Goal: Task Accomplishment & Management: Use online tool/utility

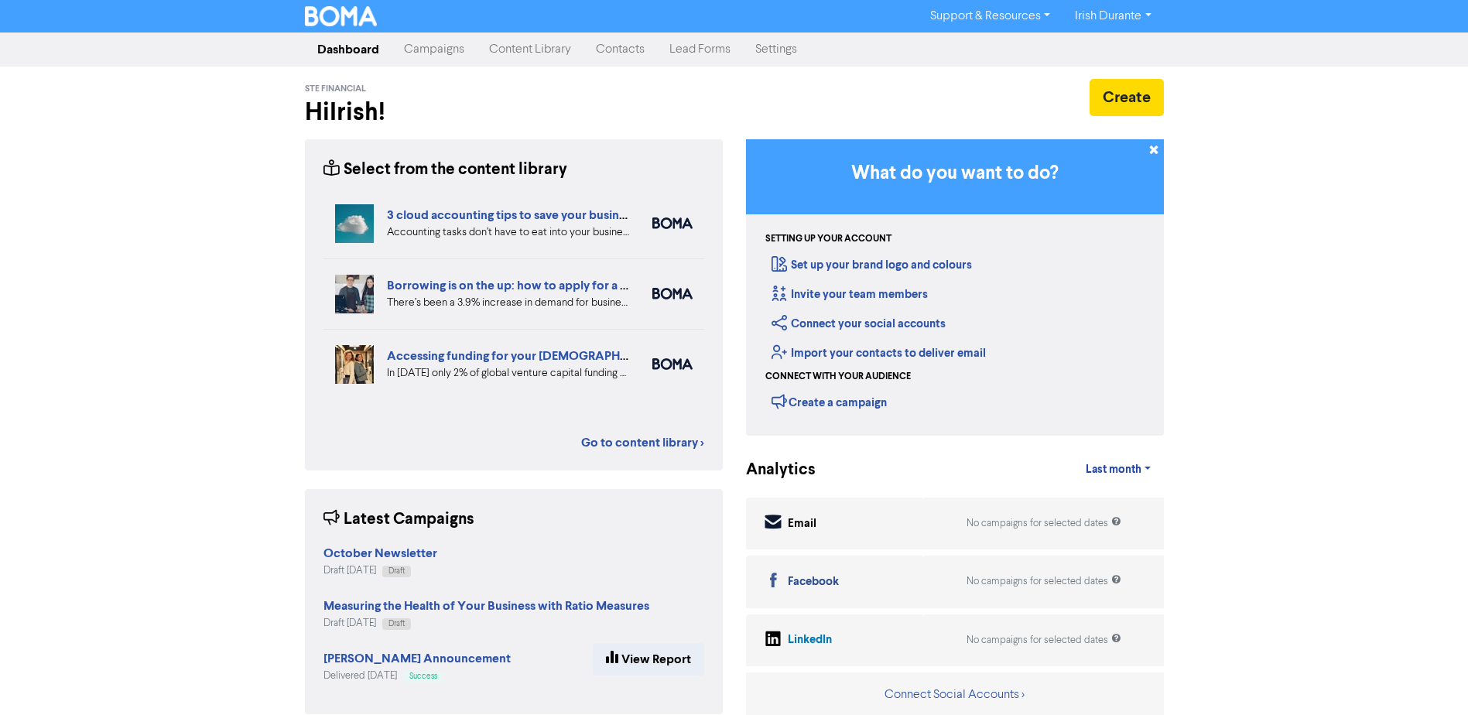
click at [416, 51] on link "Campaigns" at bounding box center [434, 49] width 85 height 31
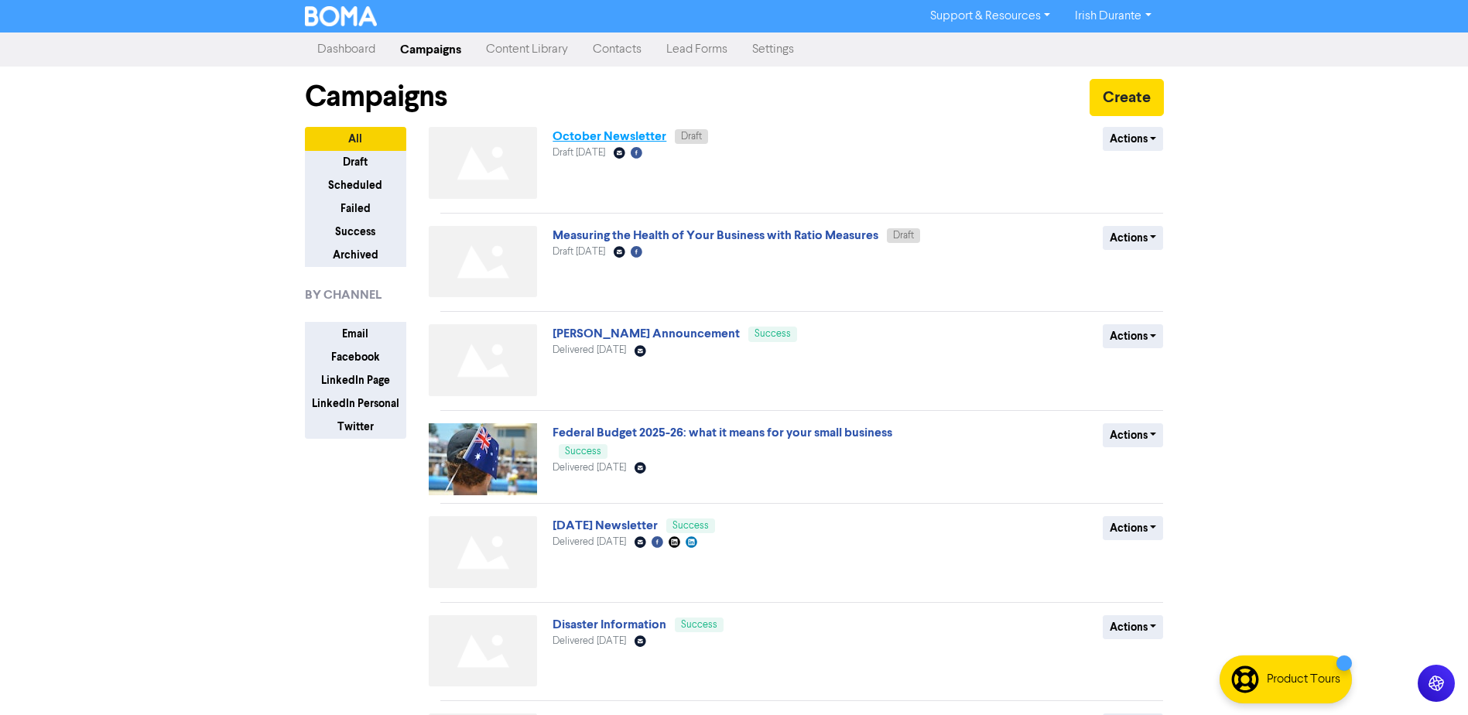
click at [604, 131] on link "October Newsletter" at bounding box center [609, 135] width 114 height 15
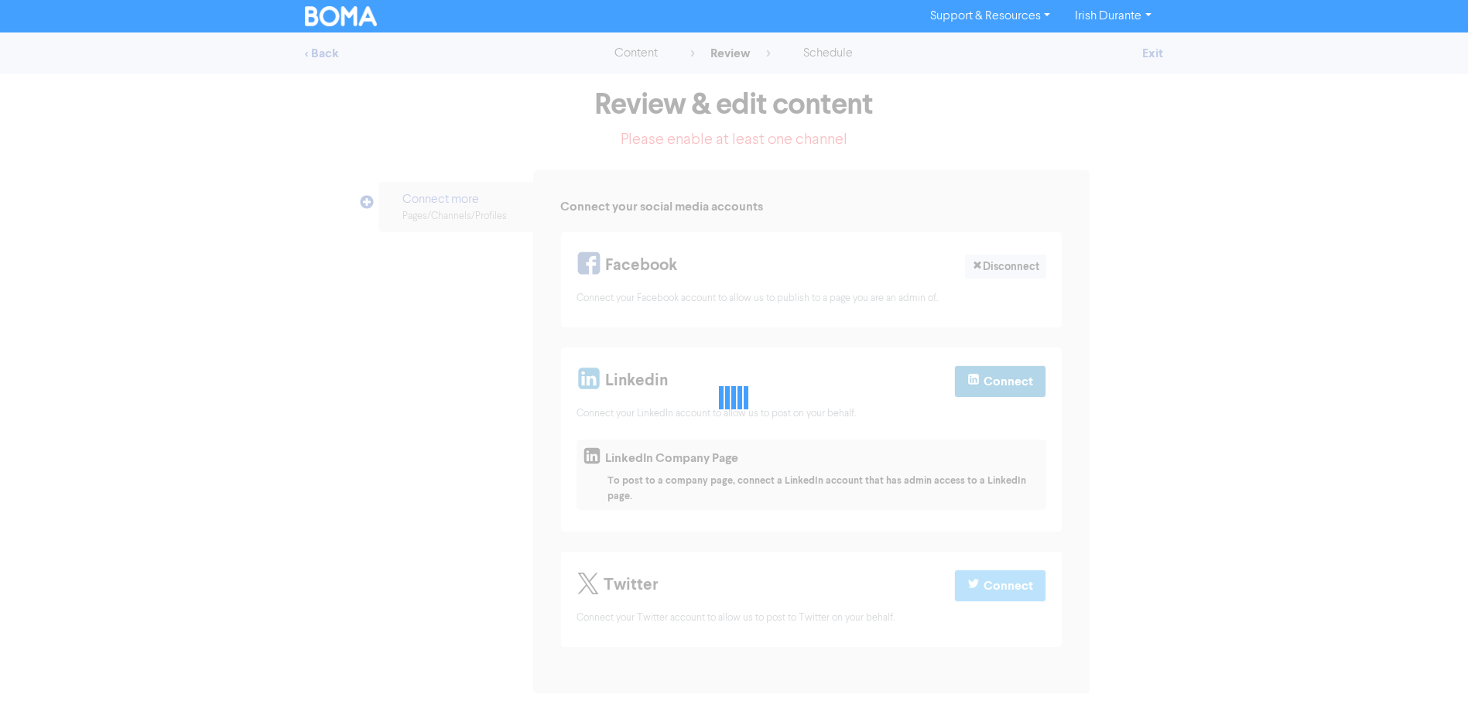
select select "LEARN_MORE"
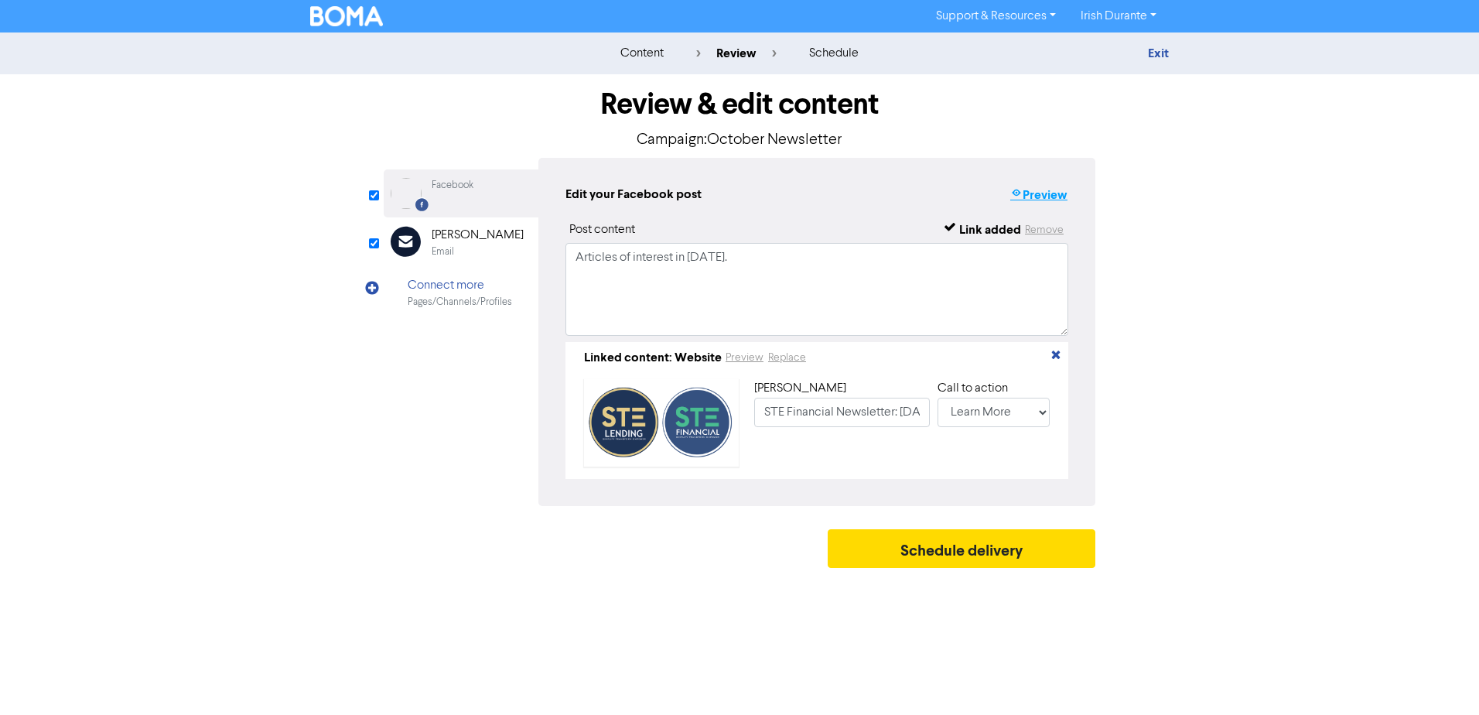
click at [1041, 203] on button "Preview" at bounding box center [1039, 195] width 59 height 20
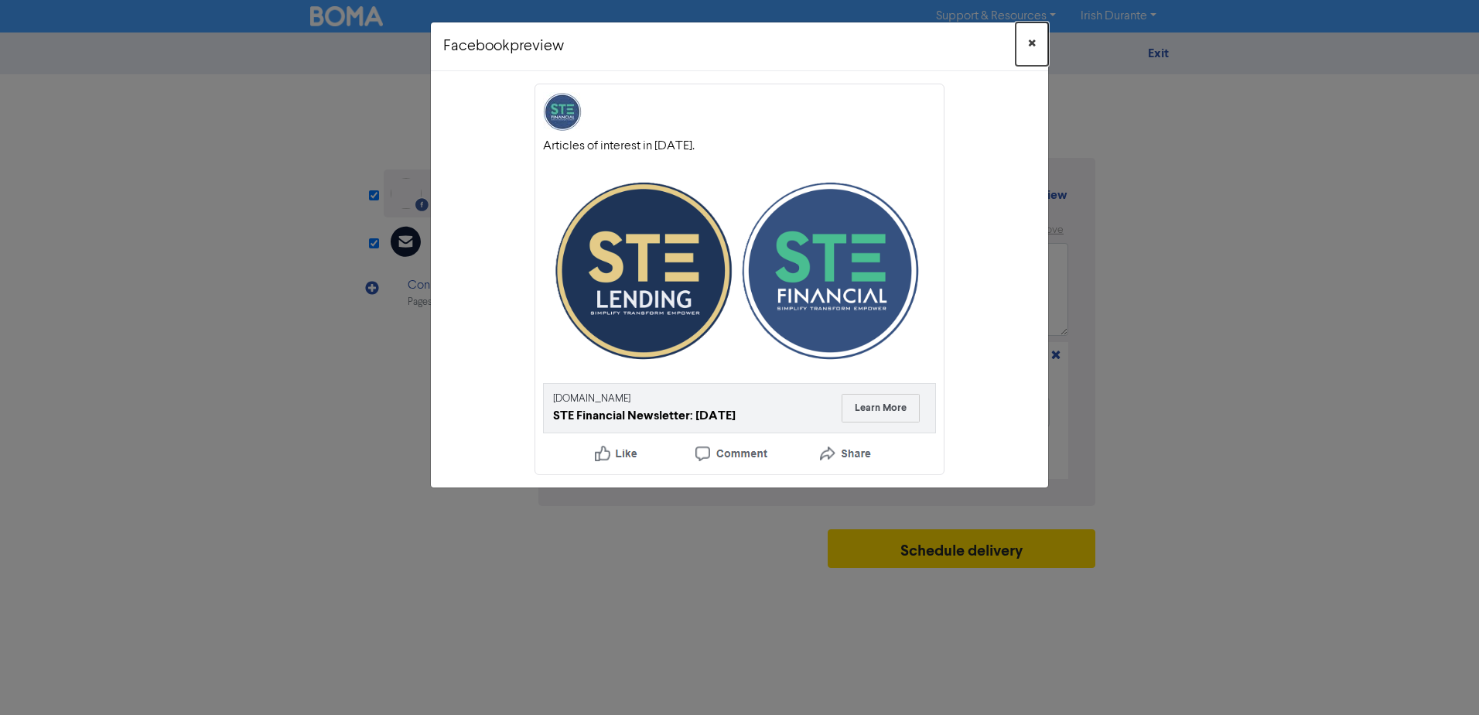
click at [1033, 32] on span "×" at bounding box center [1032, 43] width 8 height 23
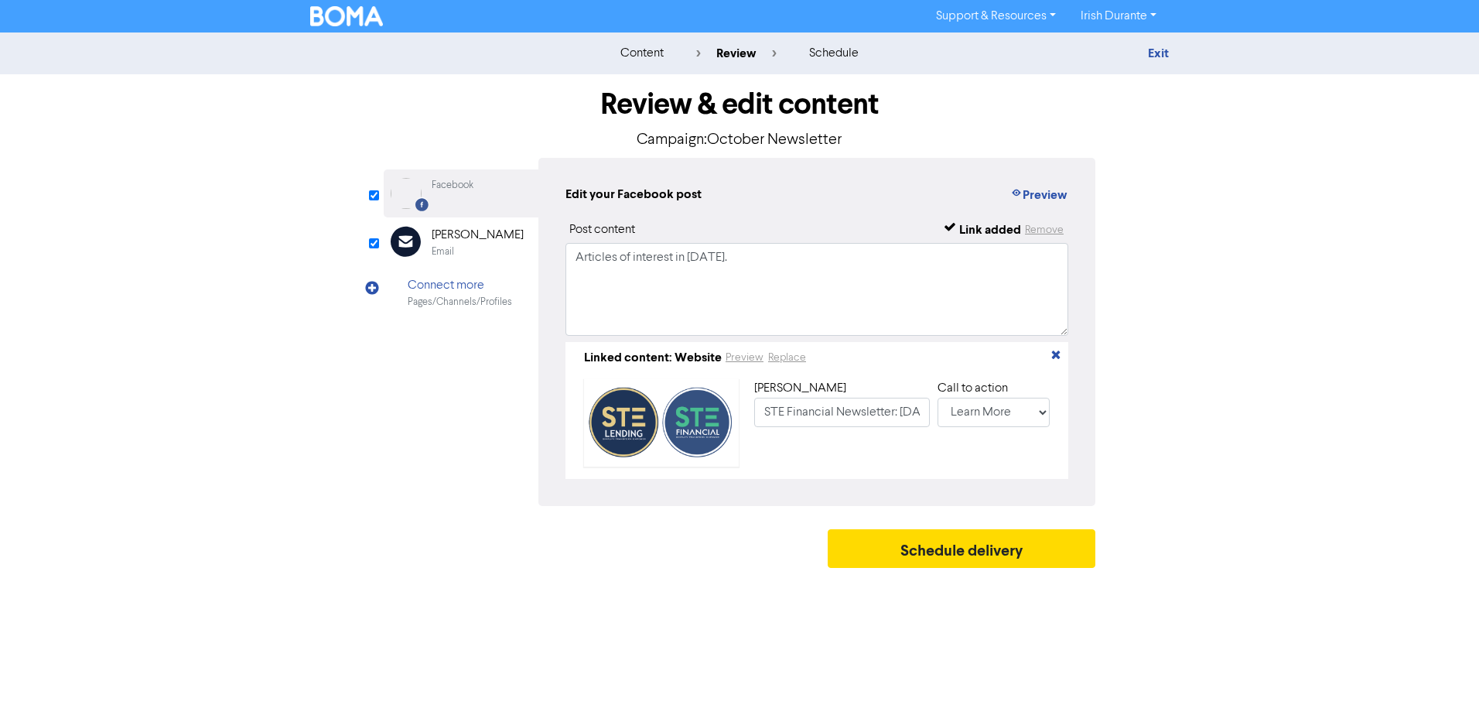
click at [463, 251] on div "Email" at bounding box center [478, 252] width 92 height 15
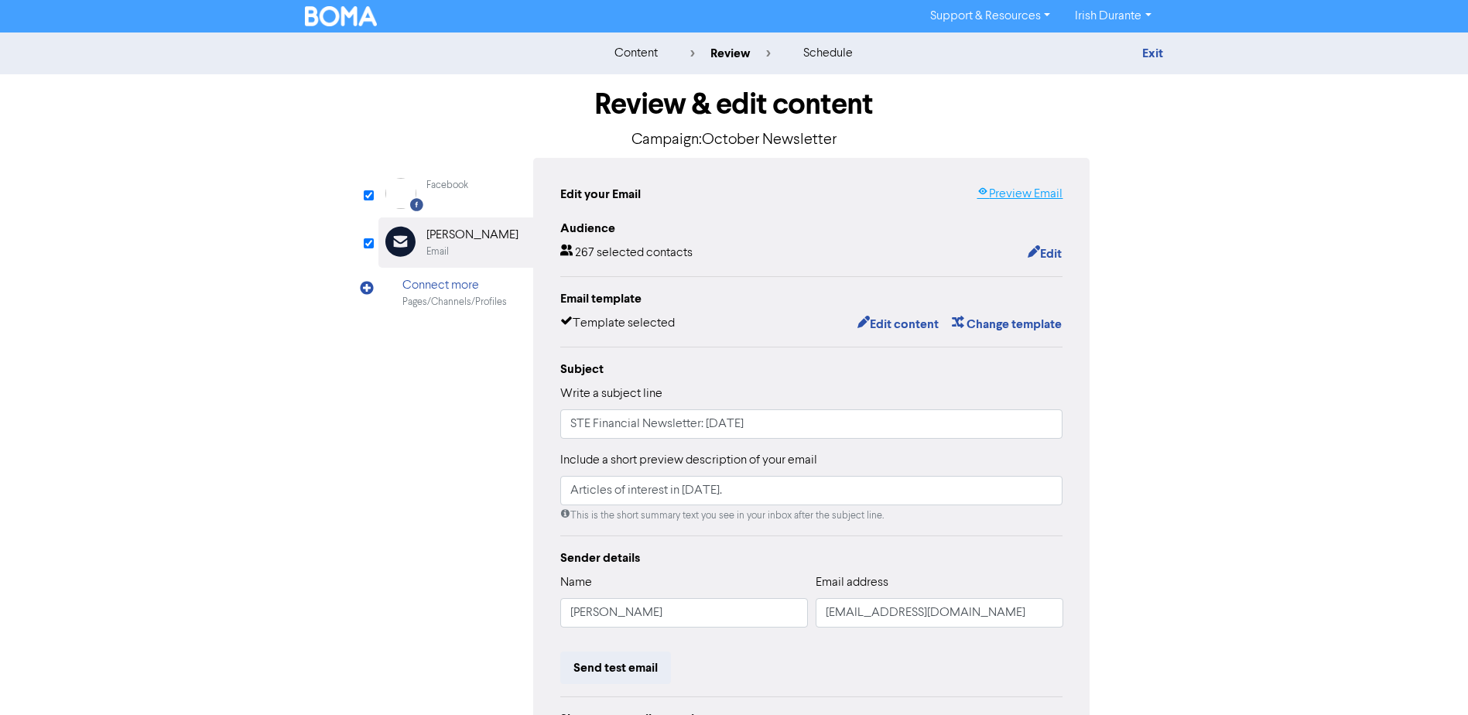
click at [1023, 190] on link "Preview Email" at bounding box center [1019, 194] width 86 height 19
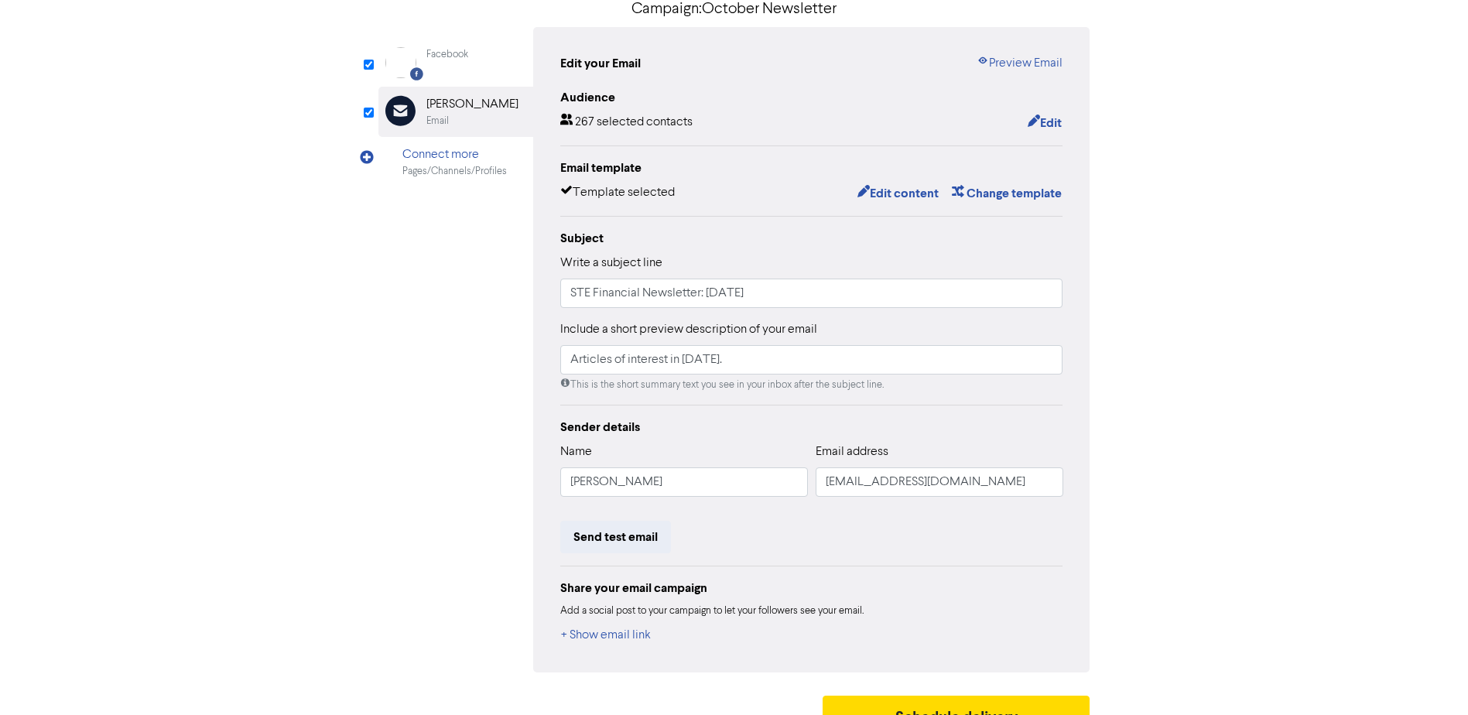
scroll to position [159, 0]
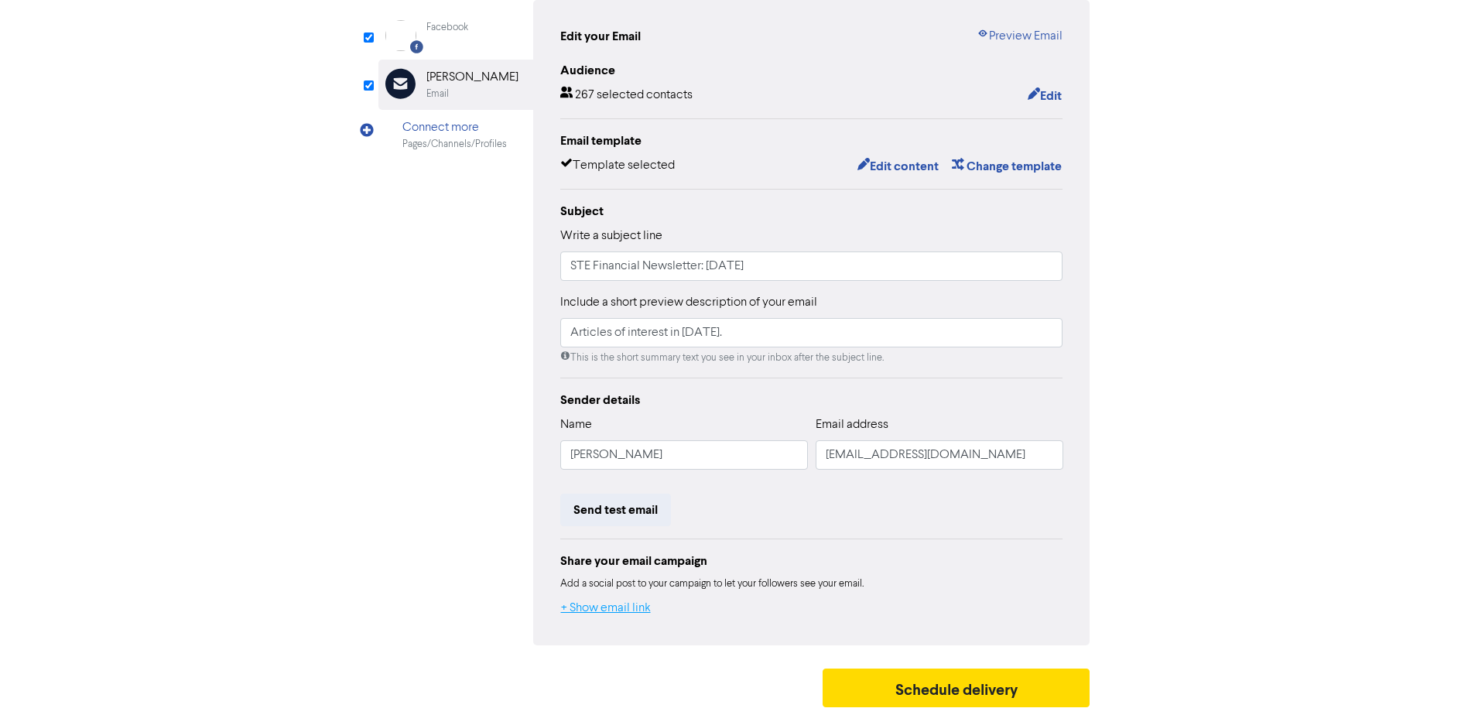
click at [570, 607] on button "+ Show email link" at bounding box center [605, 608] width 91 height 20
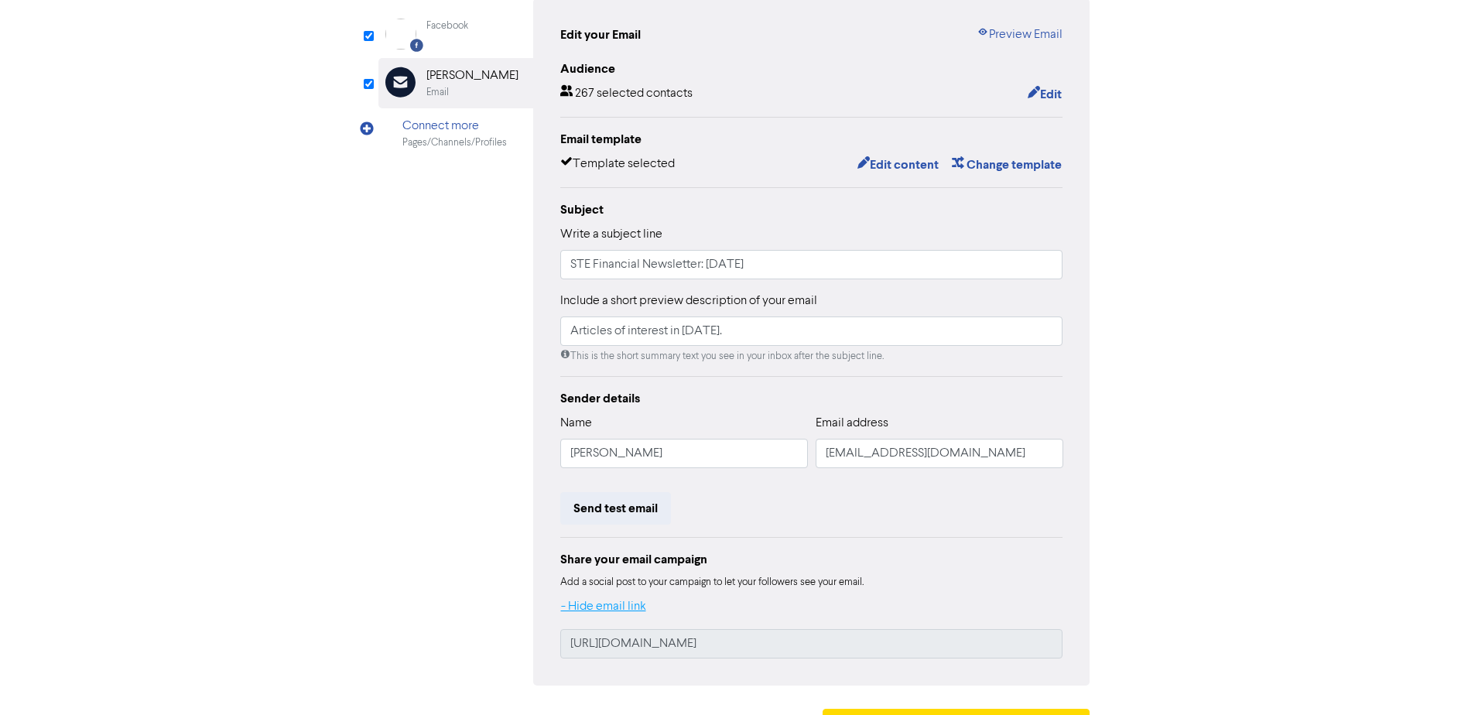
click at [588, 610] on button "- Hide email link" at bounding box center [603, 607] width 87 height 20
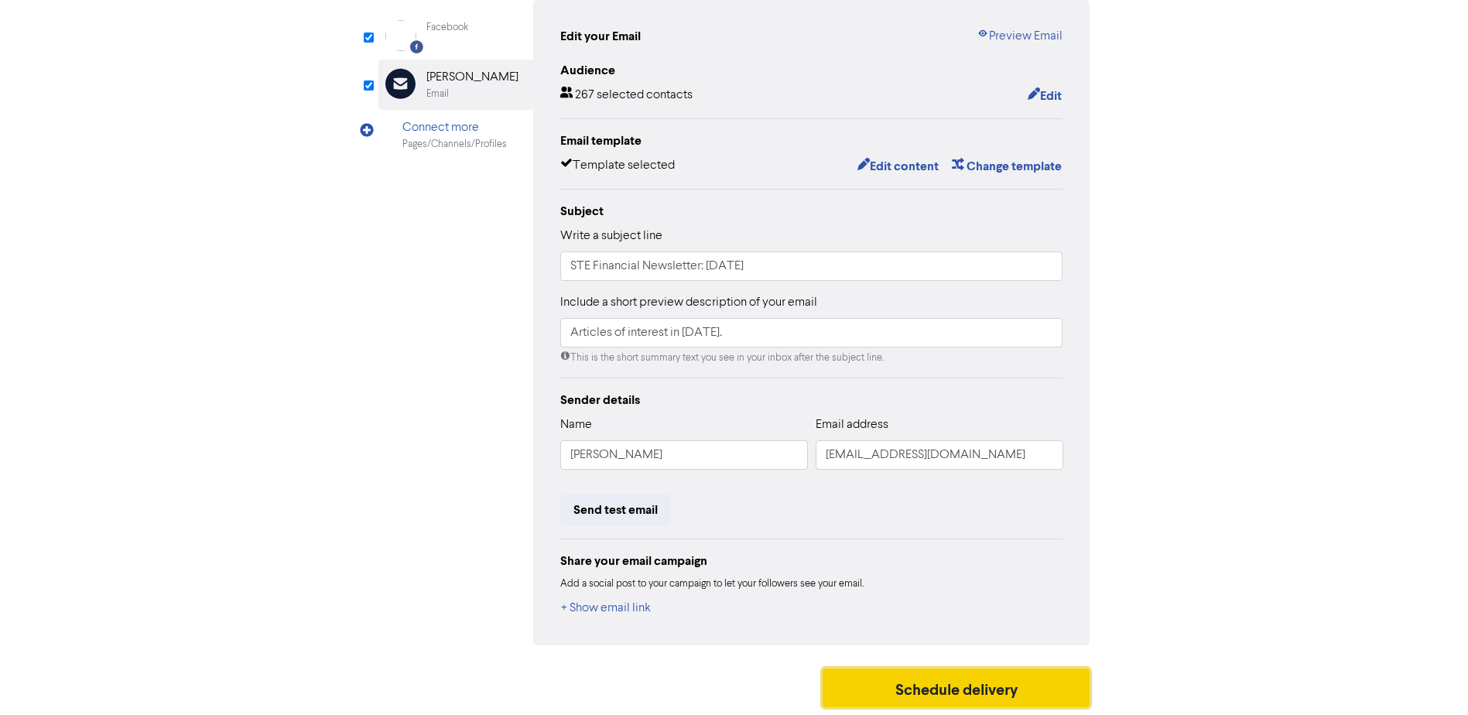
click at [892, 680] on button "Schedule delivery" at bounding box center [957, 688] width 268 height 39
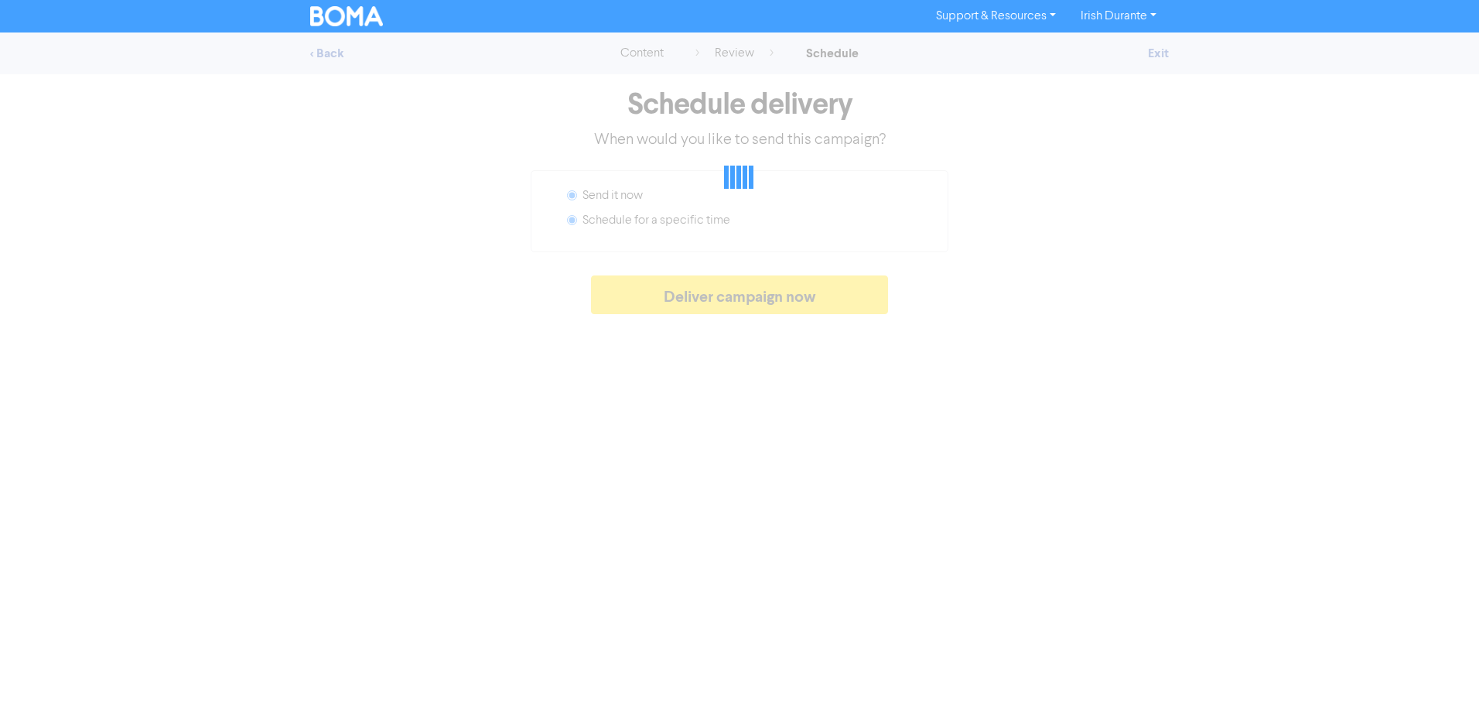
radio input "false"
radio input "true"
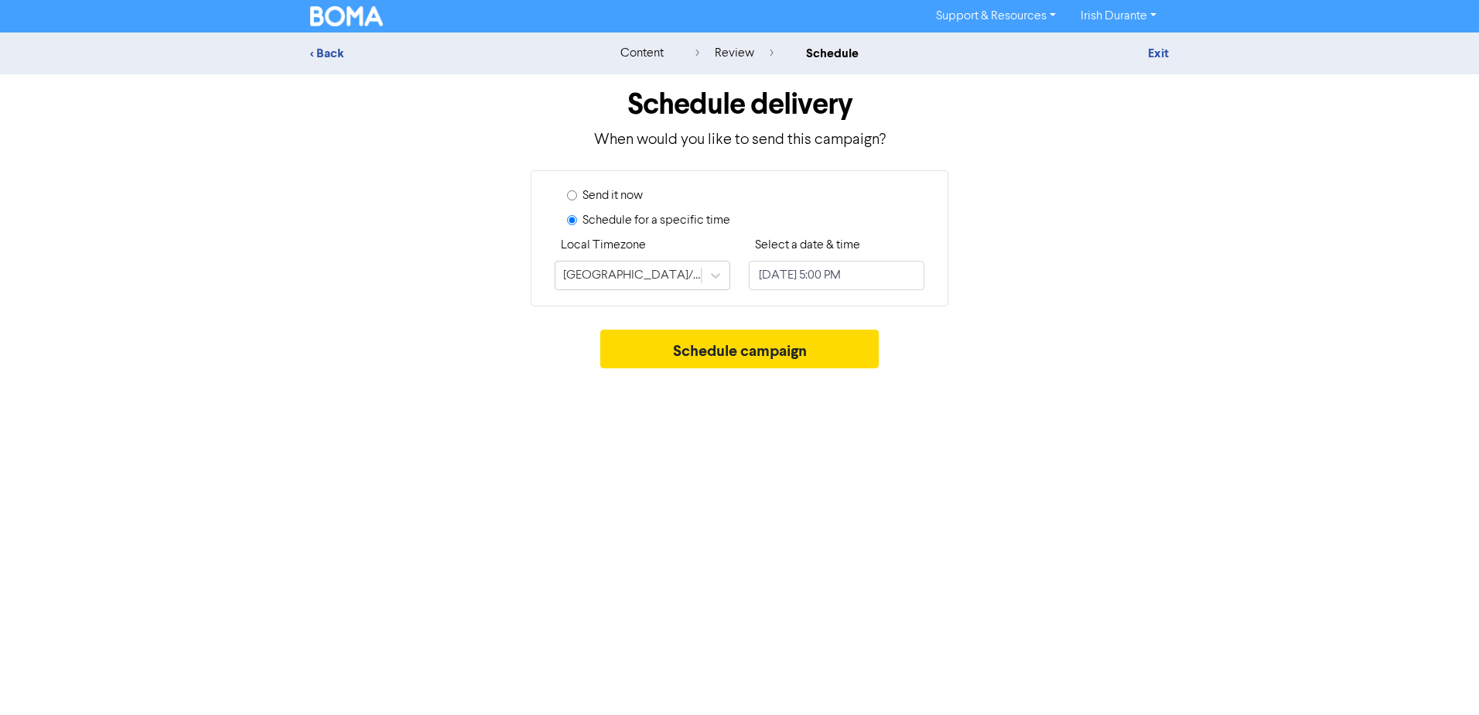
click at [575, 196] on input "Send it now" at bounding box center [572, 195] width 10 height 10
radio input "true"
radio input "false"
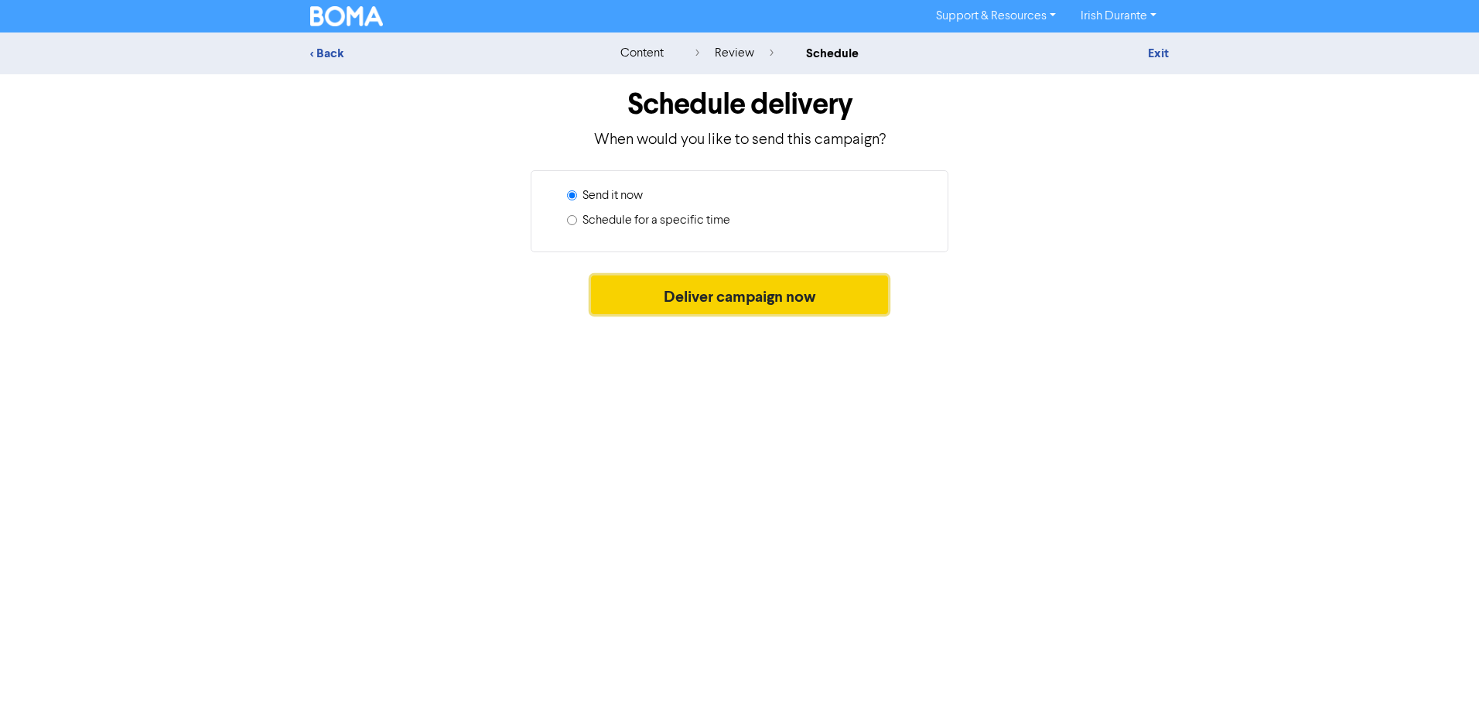
click at [695, 299] on button "Deliver campaign now" at bounding box center [740, 294] width 298 height 39
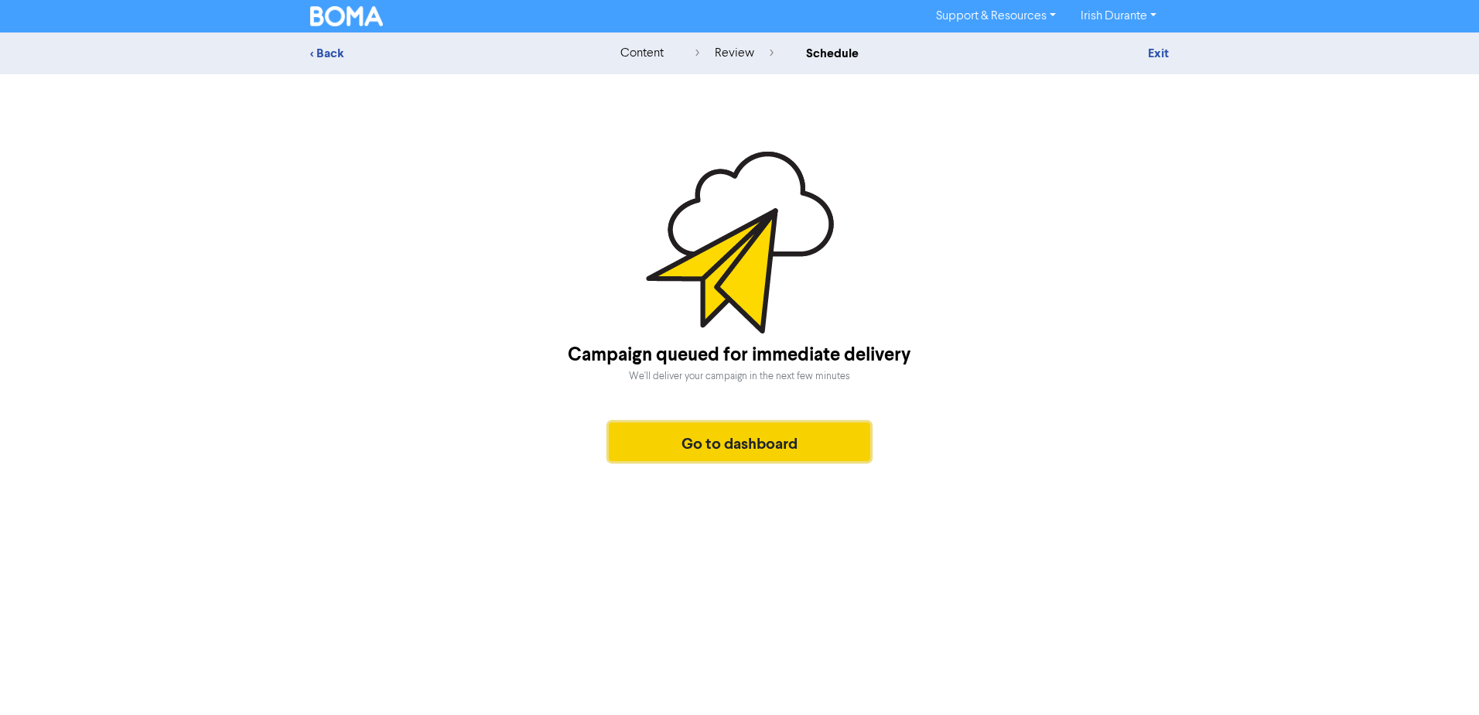
click at [716, 451] on button "Go to dashboard" at bounding box center [740, 441] width 262 height 39
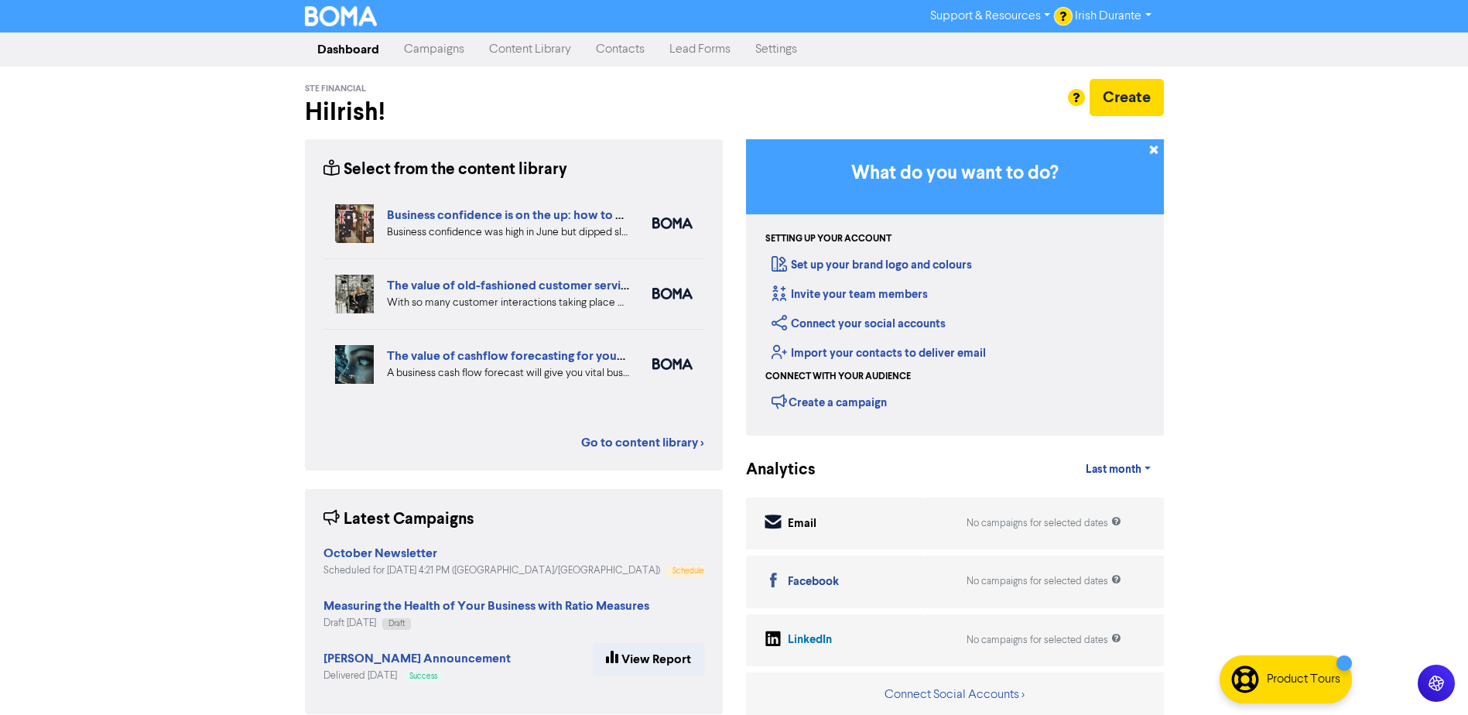
scroll to position [18, 0]
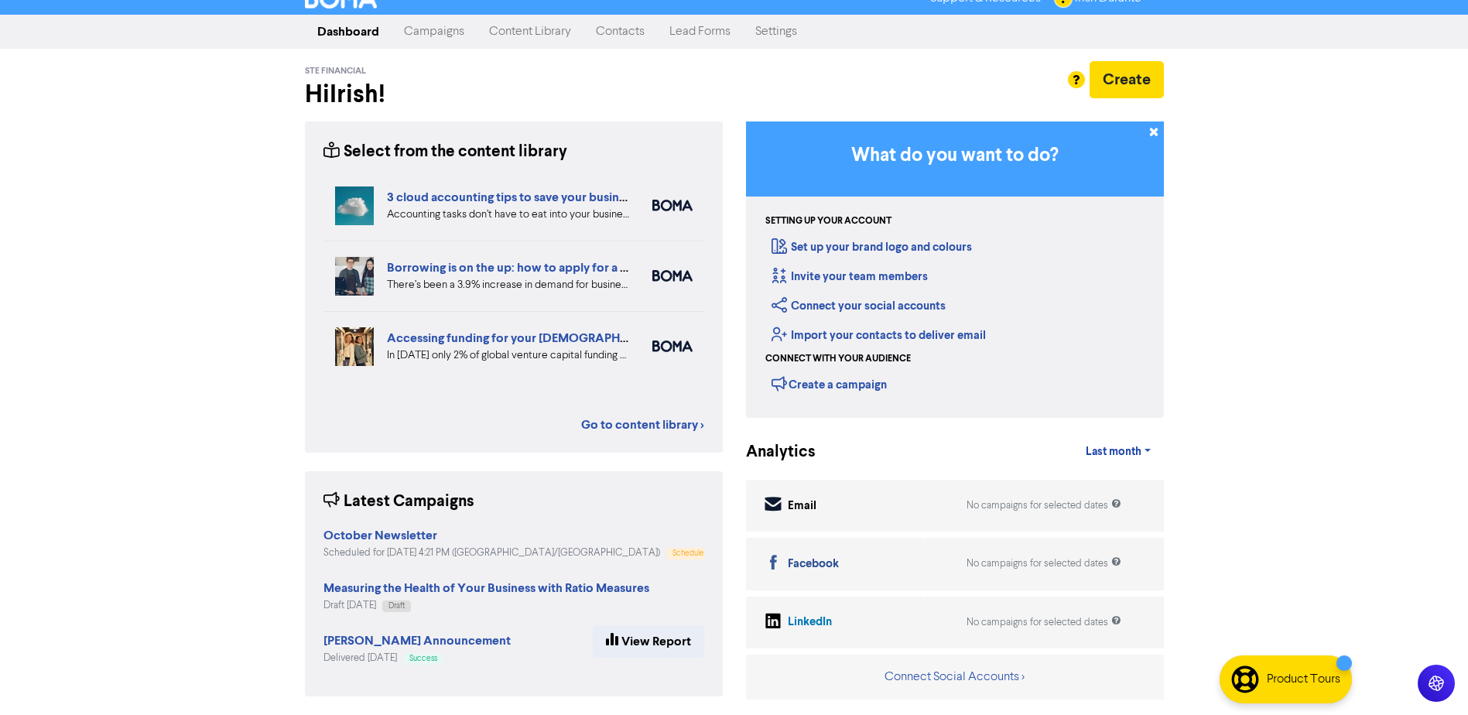
click at [1362, 303] on div "Support & Resources Video Tutorials FAQ & Guides Marketing Education Irish Dura…" at bounding box center [734, 339] width 1468 height 715
